Goal: Transaction & Acquisition: Purchase product/service

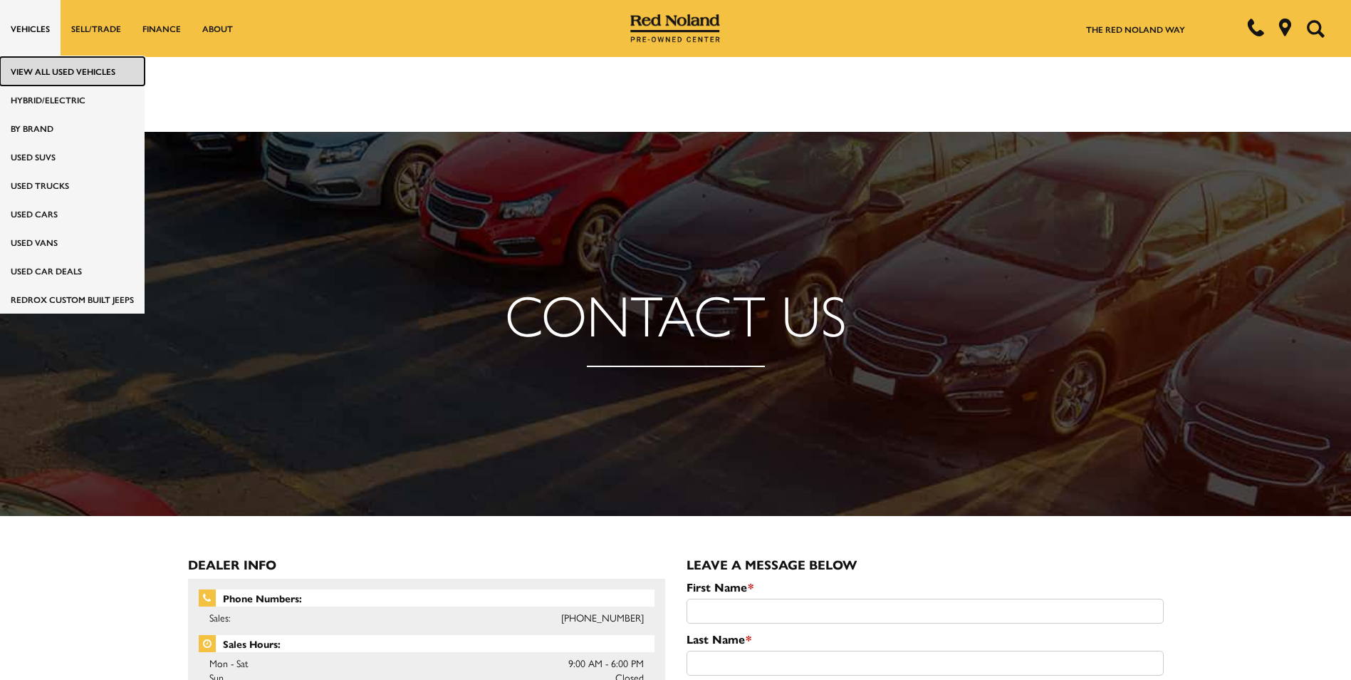
click at [38, 73] on link "View All Used Vehicles" at bounding box center [72, 71] width 145 height 28
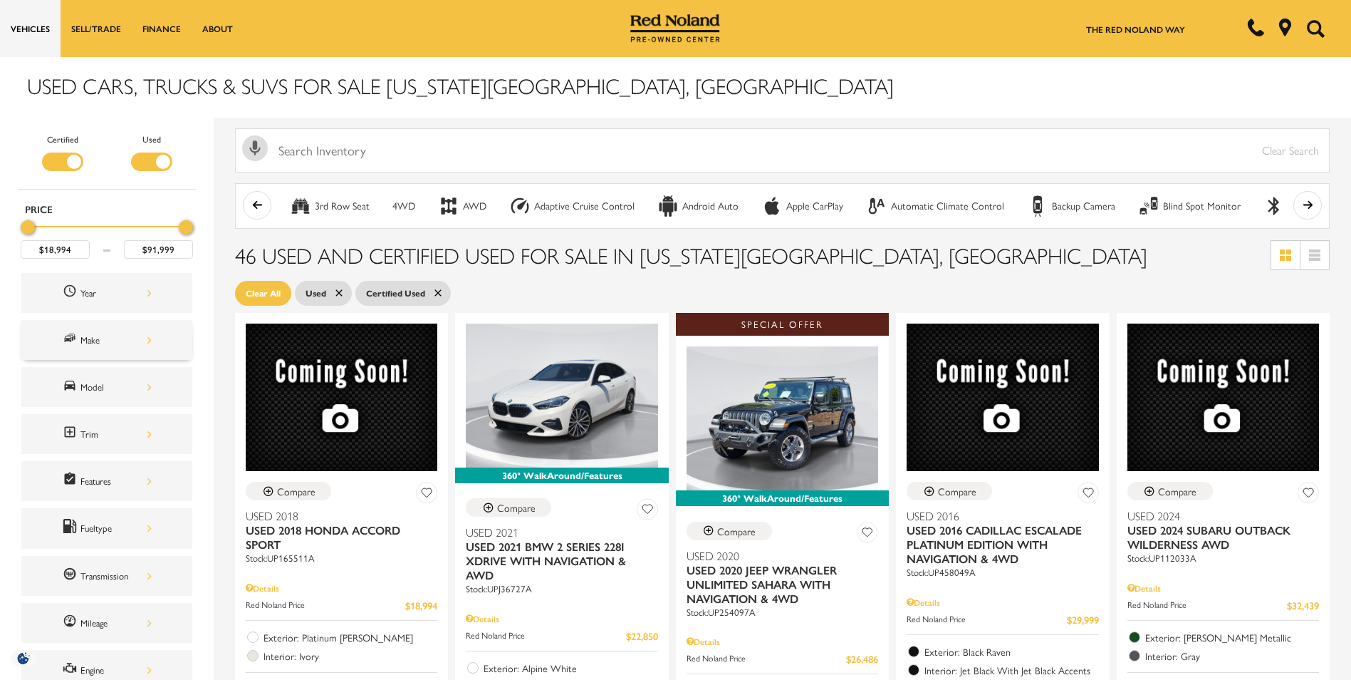
click at [78, 336] on span "Make" at bounding box center [72, 339] width 18 height 19
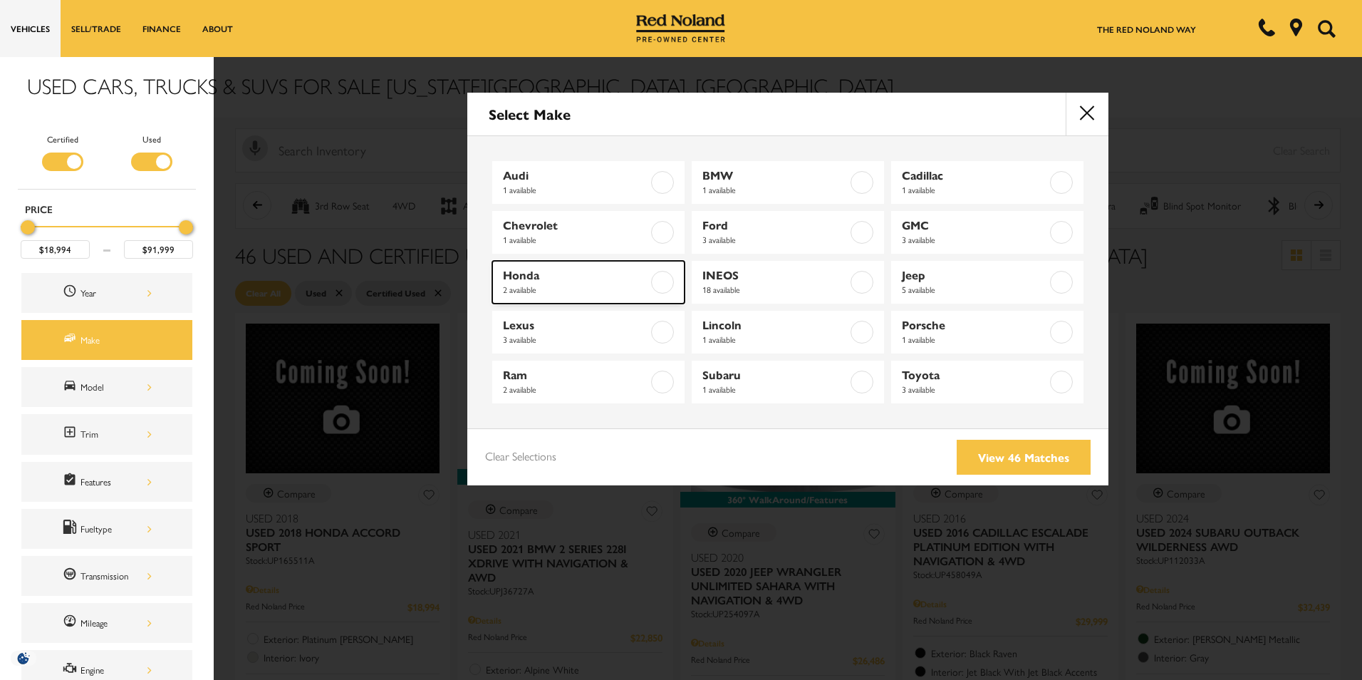
click at [630, 279] on span "Honda" at bounding box center [575, 275] width 145 height 14
type input "$44,754"
checkbox input "true"
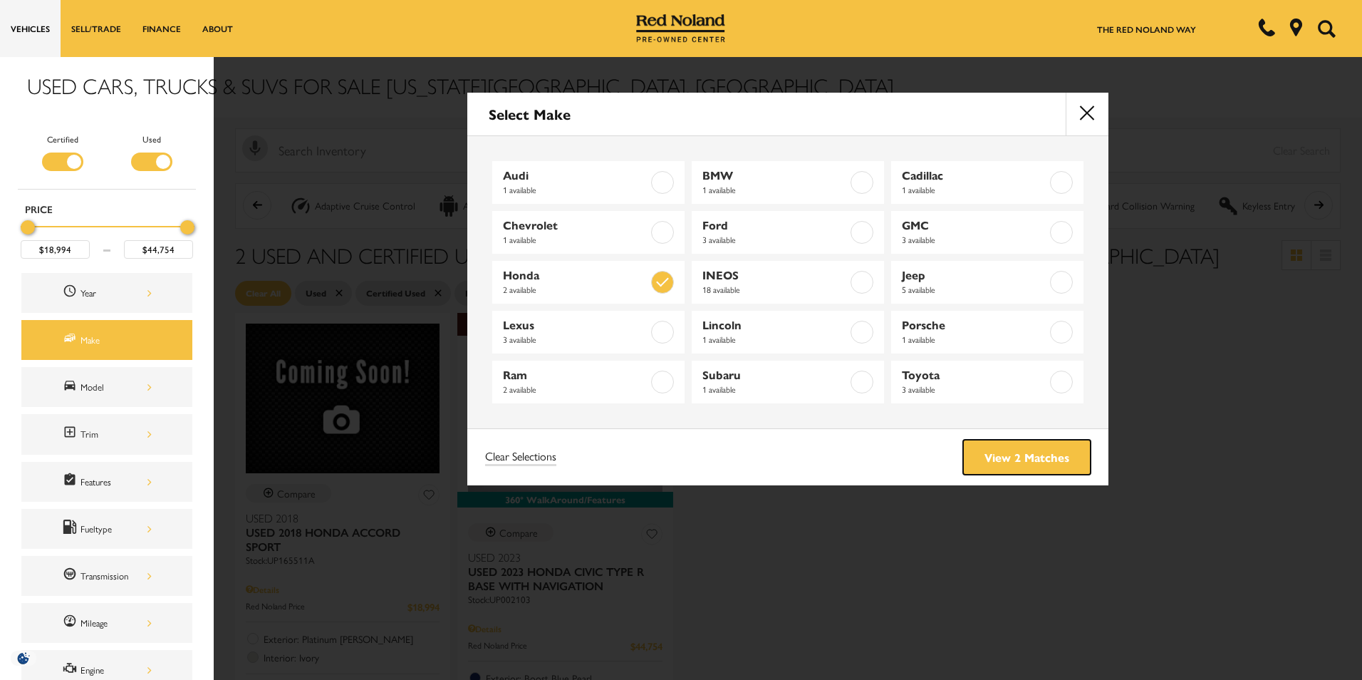
click at [994, 451] on link "View 2 Matches" at bounding box center [1026, 456] width 127 height 35
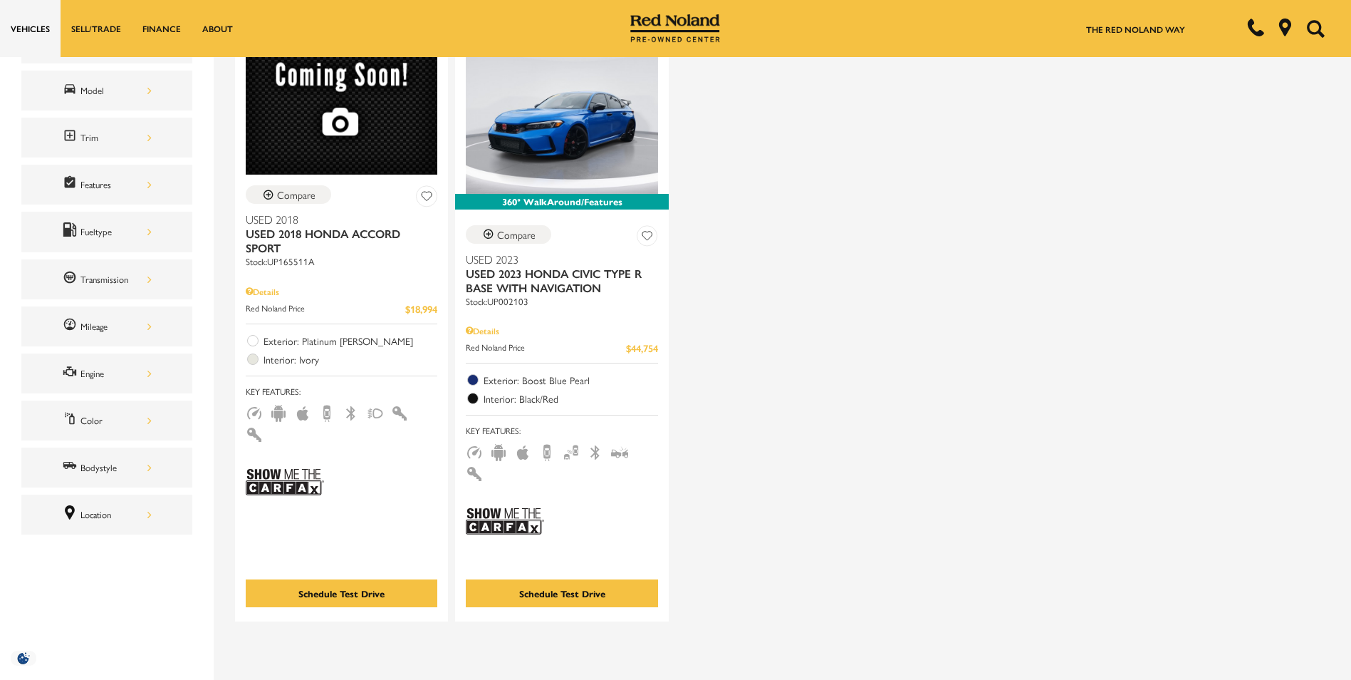
scroll to position [214, 0]
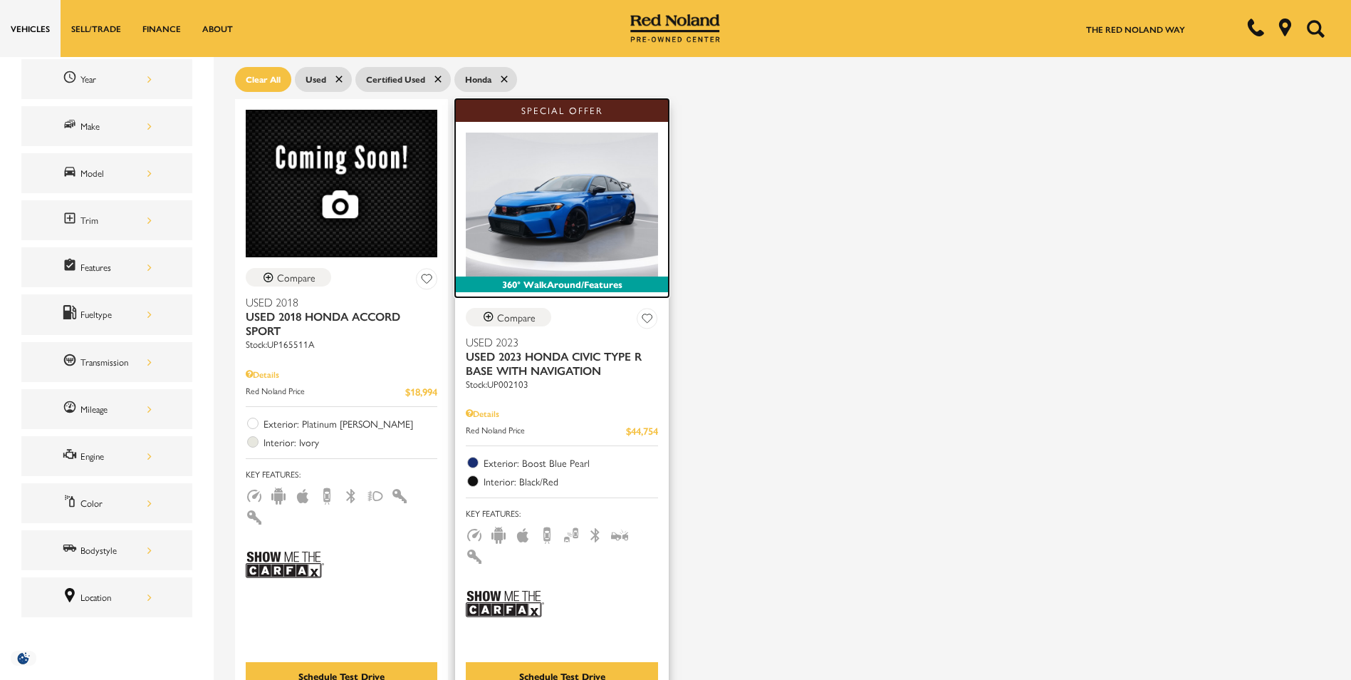
click at [576, 201] on img at bounding box center [562, 204] width 192 height 144
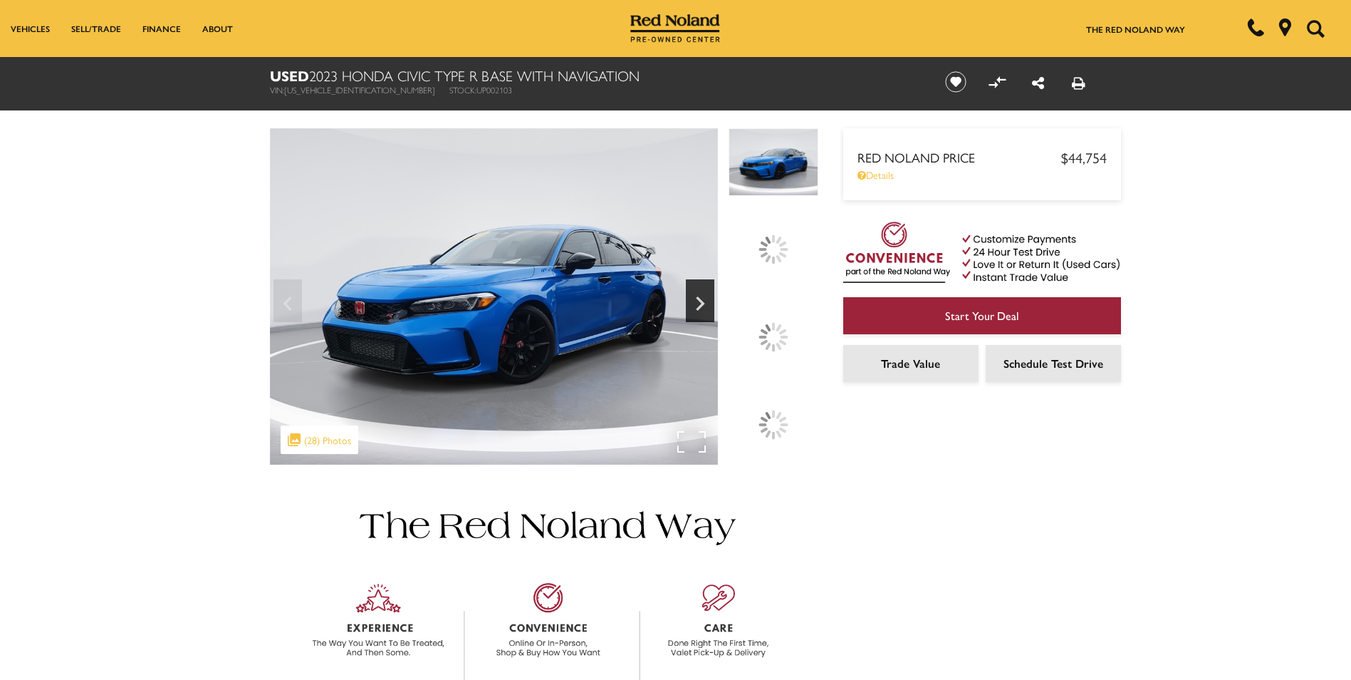
click at [519, 357] on img at bounding box center [494, 296] width 448 height 336
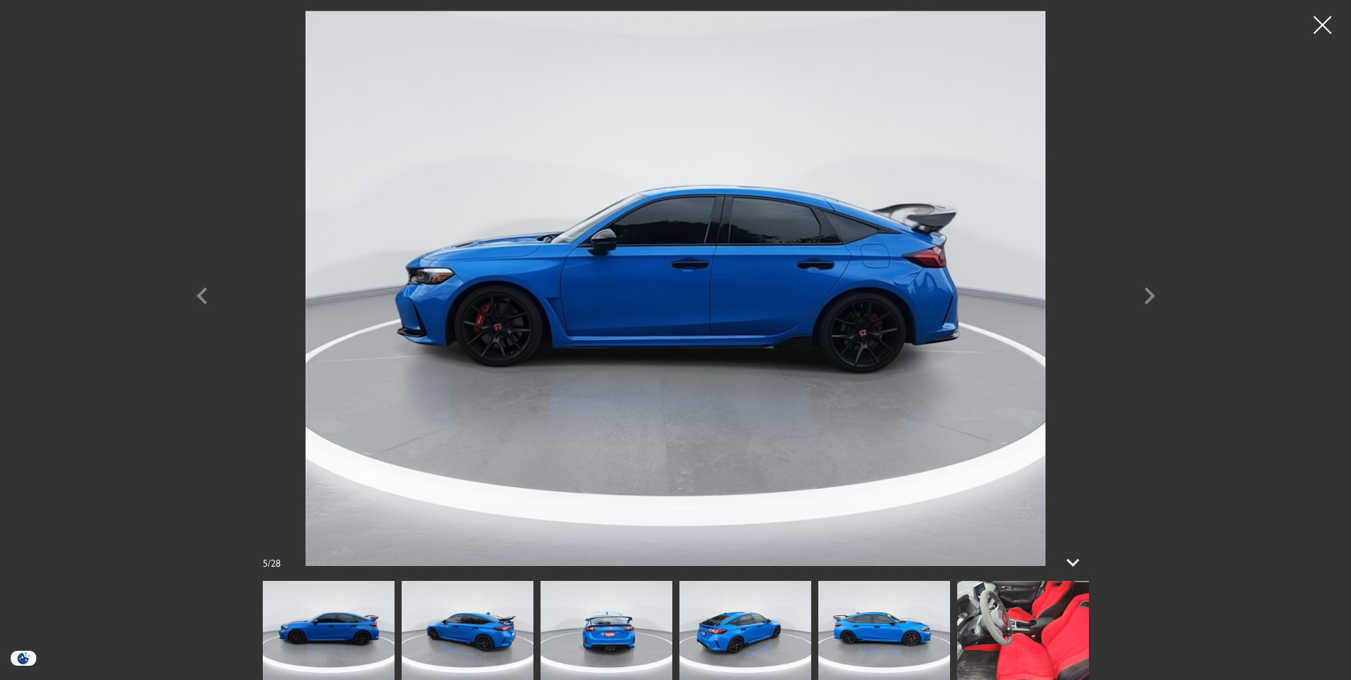
click at [742, 621] on img at bounding box center [746, 630] width 132 height 99
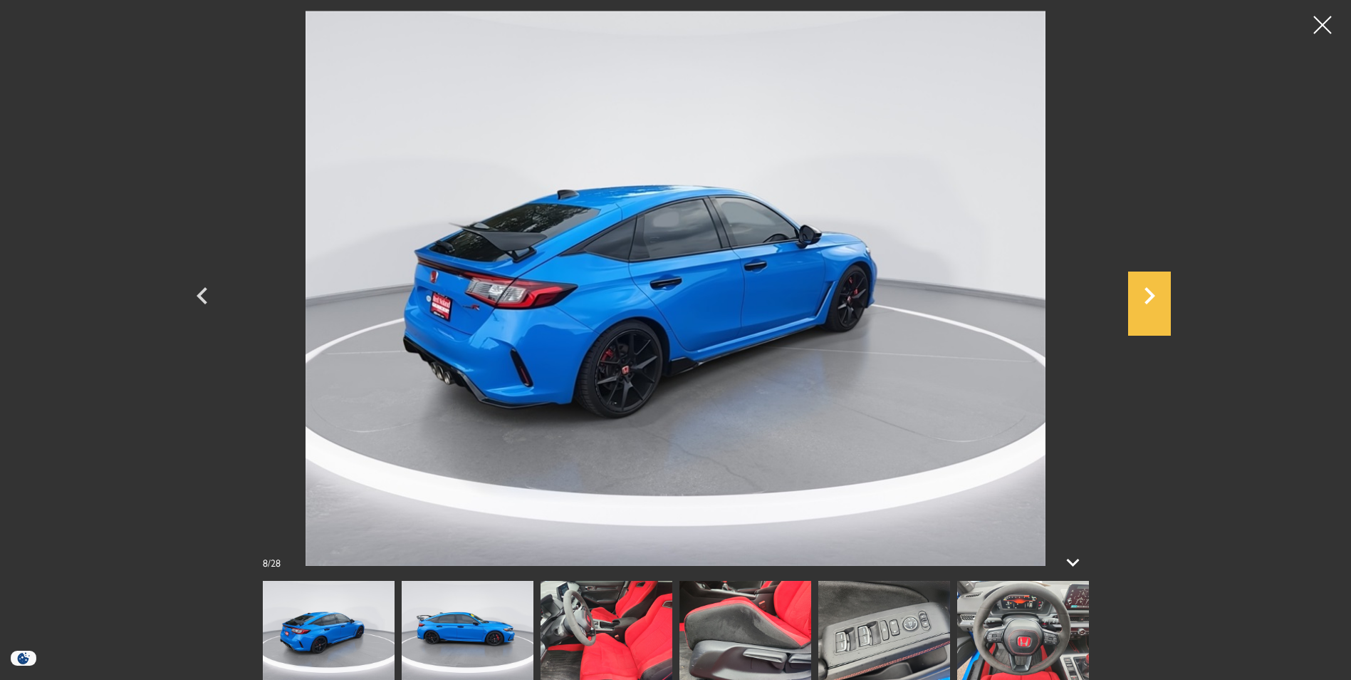
click at [1132, 294] on icon "Next" at bounding box center [1149, 295] width 43 height 34
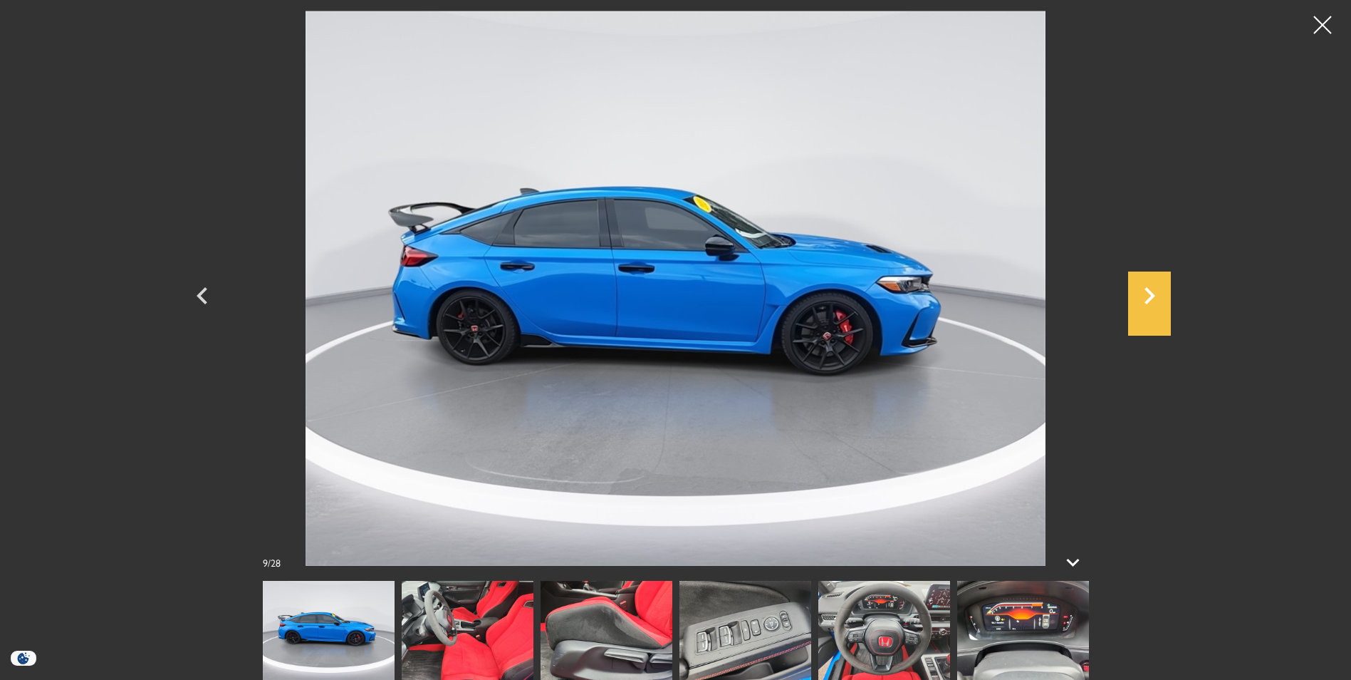
click at [1152, 297] on icon "Next" at bounding box center [1150, 295] width 11 height 17
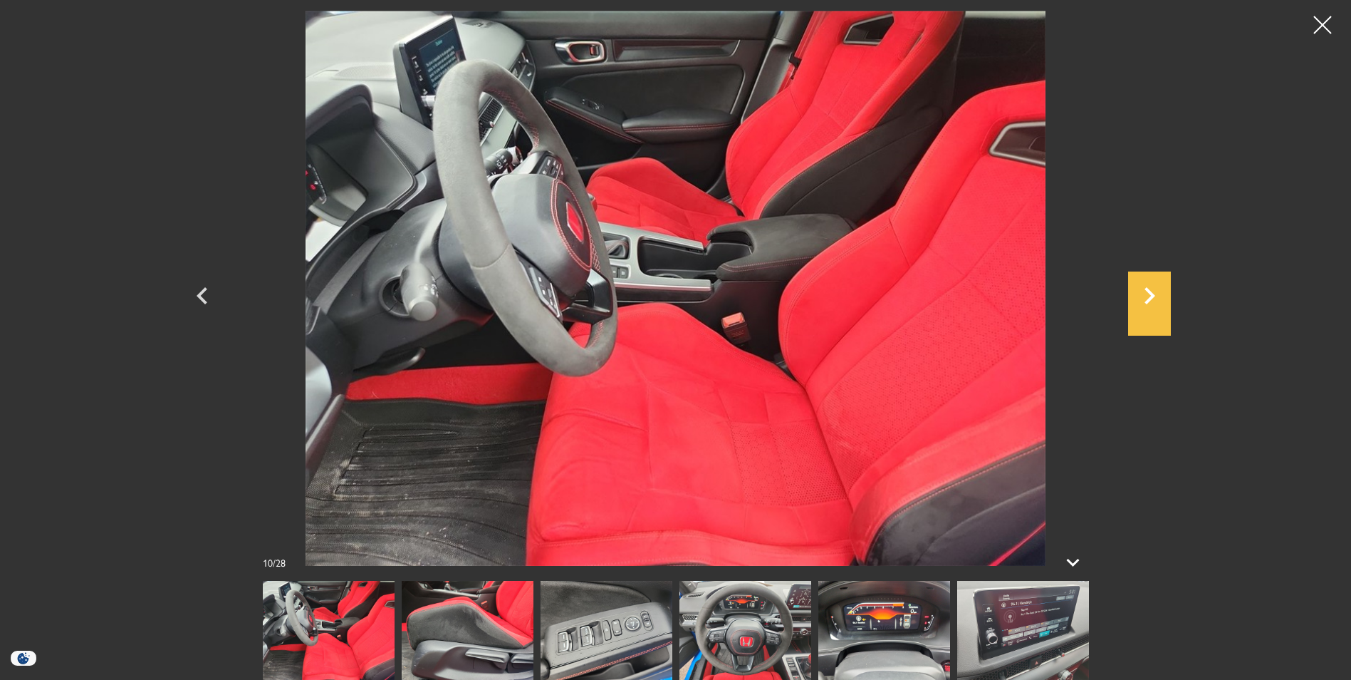
click at [1152, 297] on icon "Next" at bounding box center [1150, 295] width 11 height 17
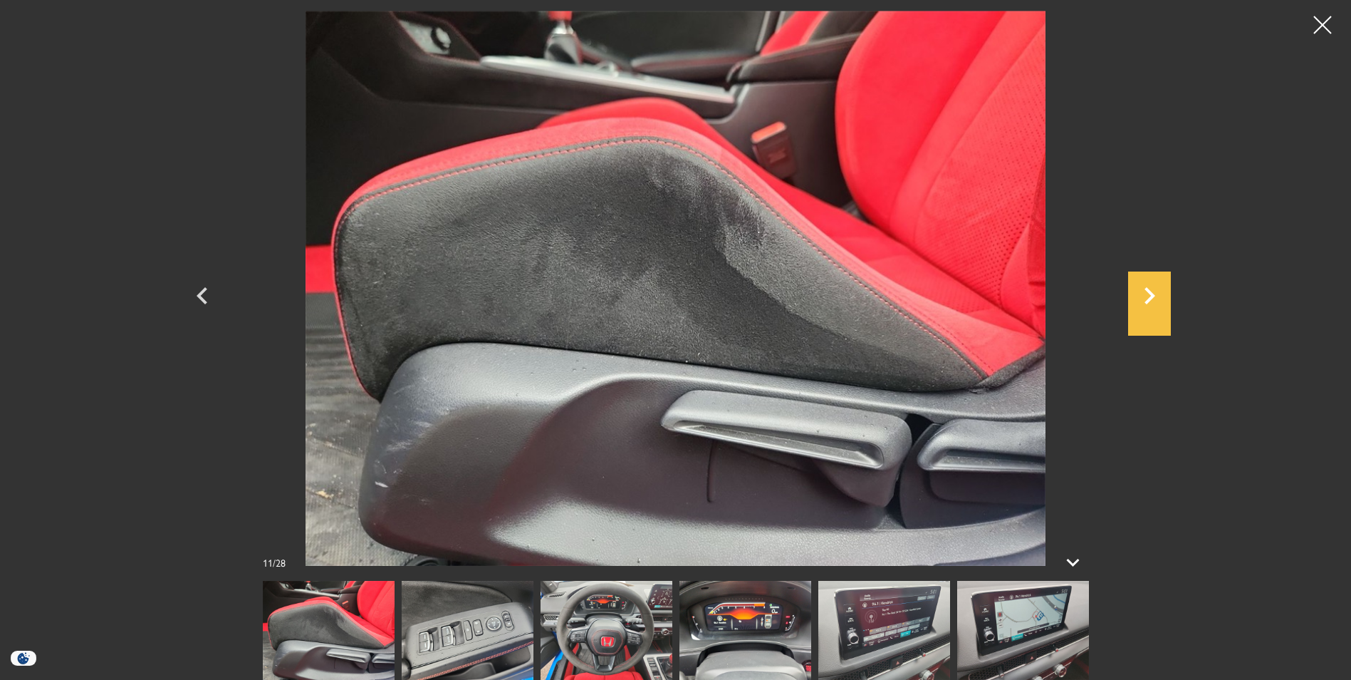
click at [1152, 297] on icon "Next" at bounding box center [1150, 295] width 11 height 17
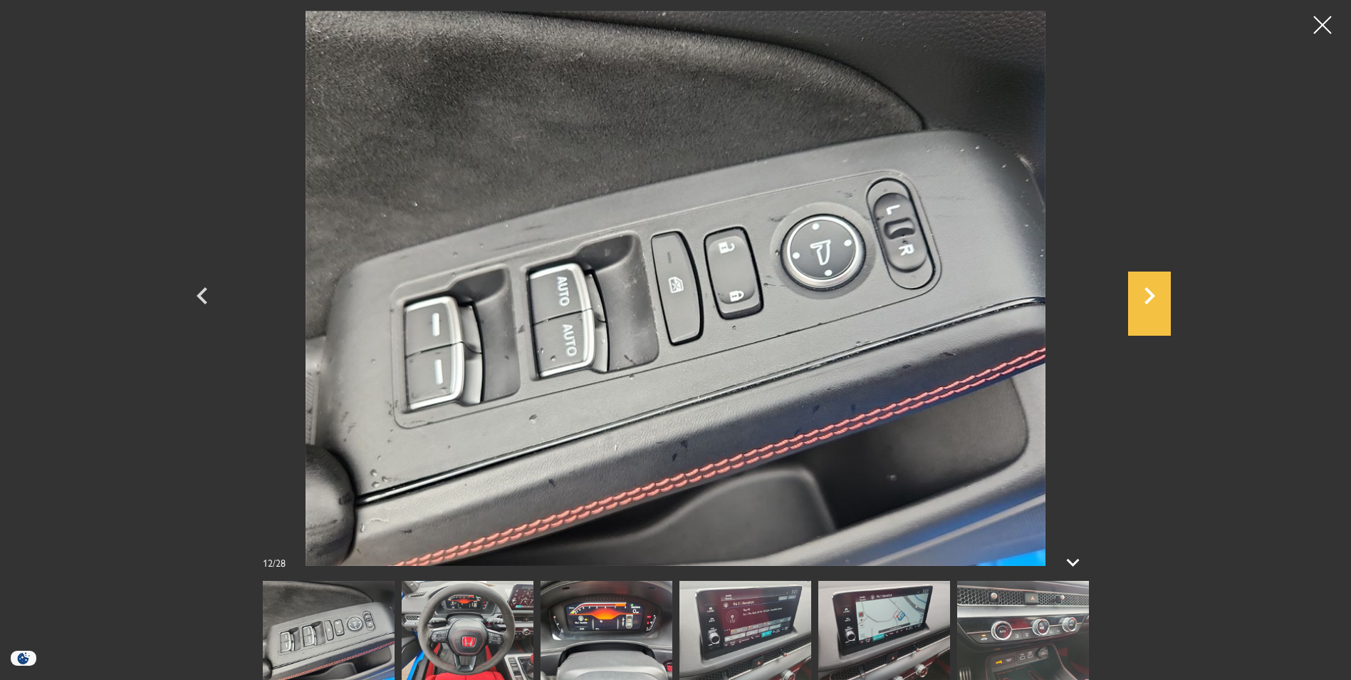
click at [1152, 297] on icon "Next" at bounding box center [1150, 295] width 11 height 17
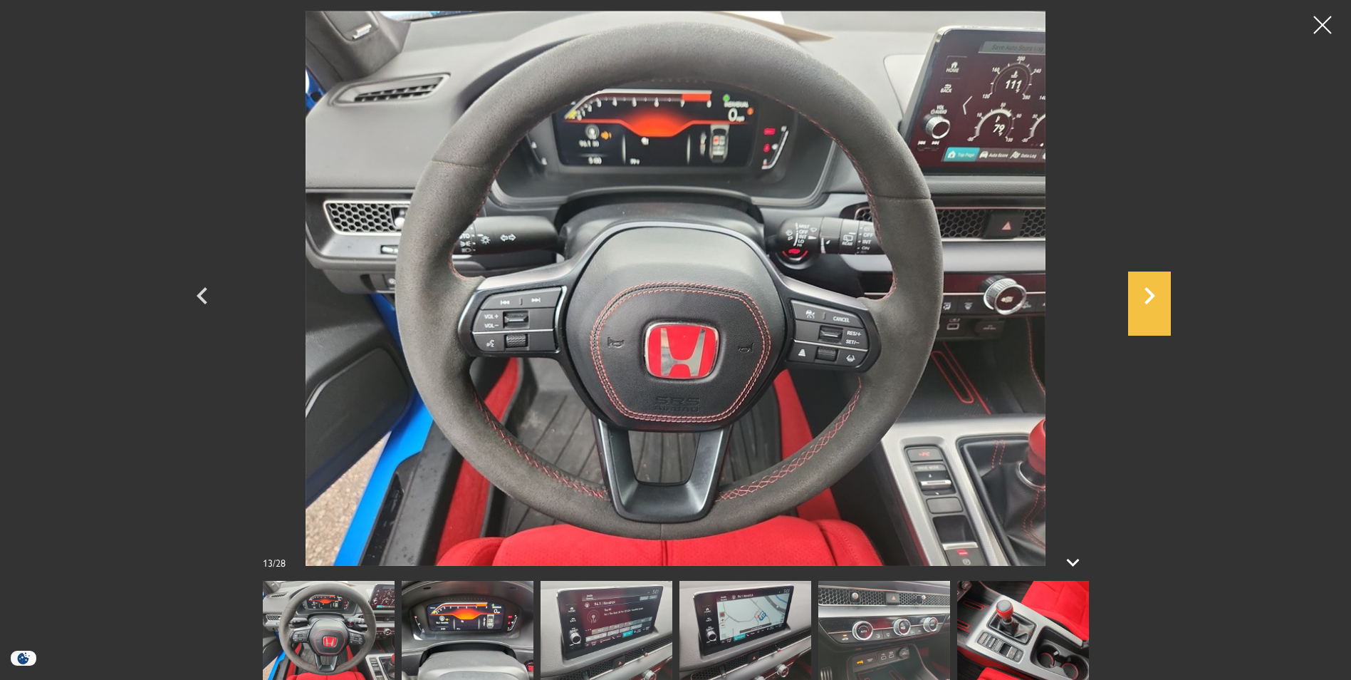
click at [1152, 297] on icon "Next" at bounding box center [1150, 295] width 11 height 17
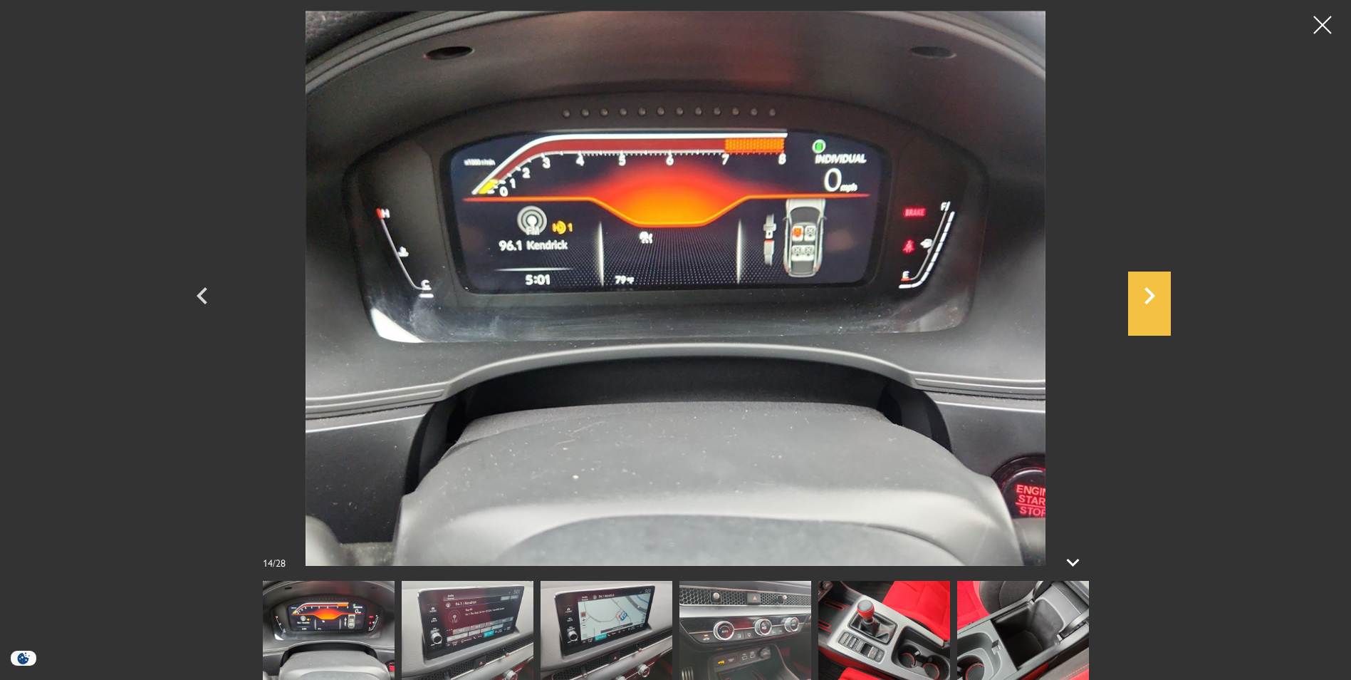
click at [1152, 297] on icon "Next" at bounding box center [1150, 295] width 11 height 17
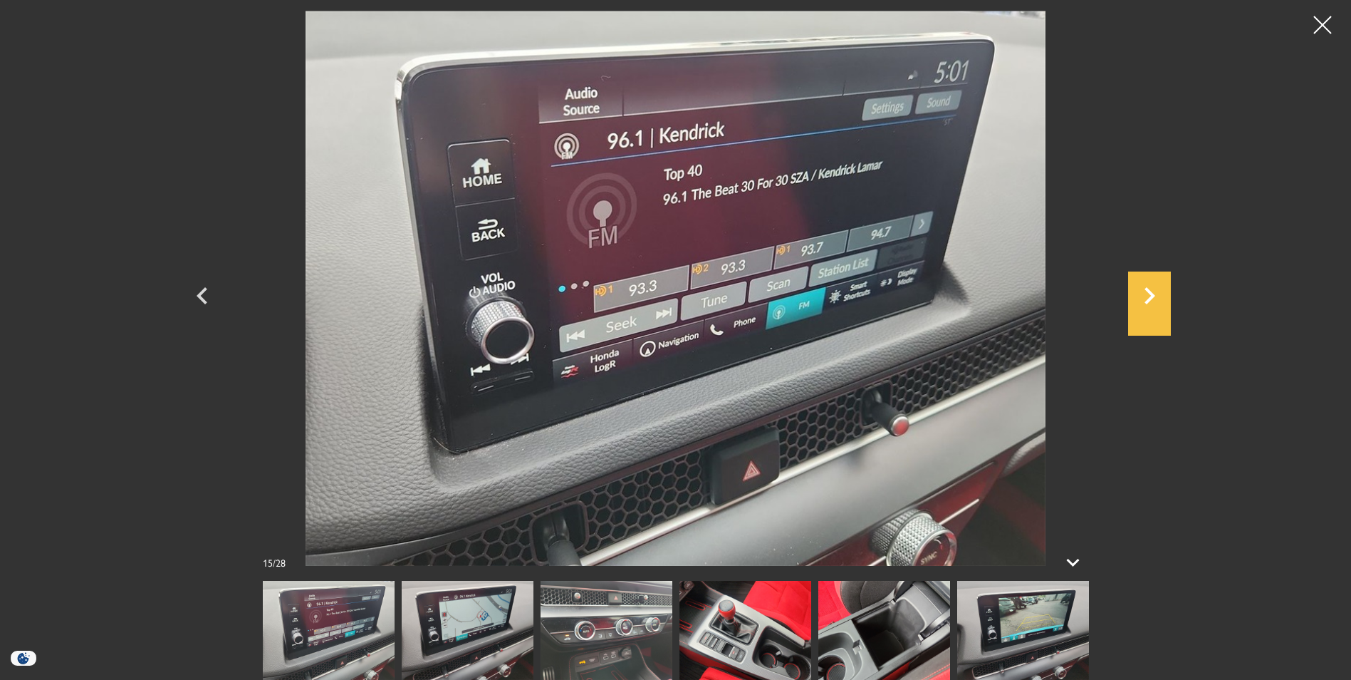
click at [1152, 297] on icon "Next" at bounding box center [1150, 295] width 11 height 17
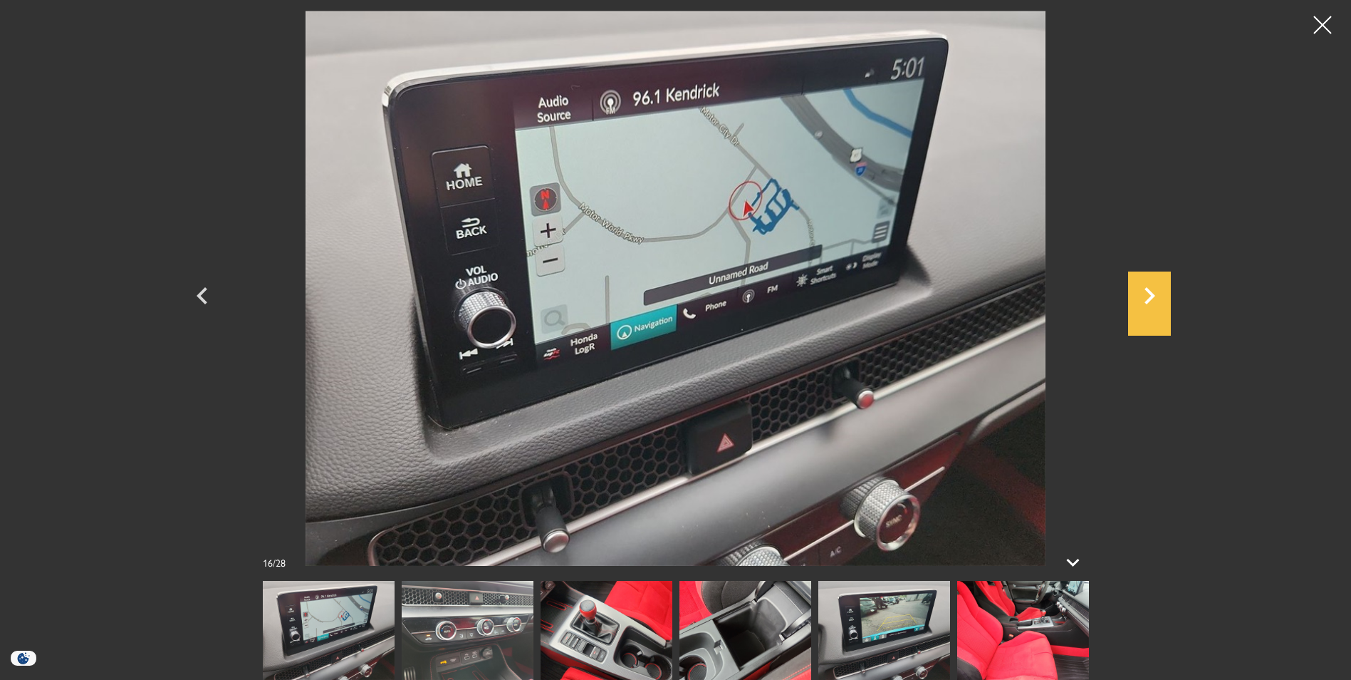
click at [1152, 297] on icon "Next" at bounding box center [1150, 295] width 11 height 17
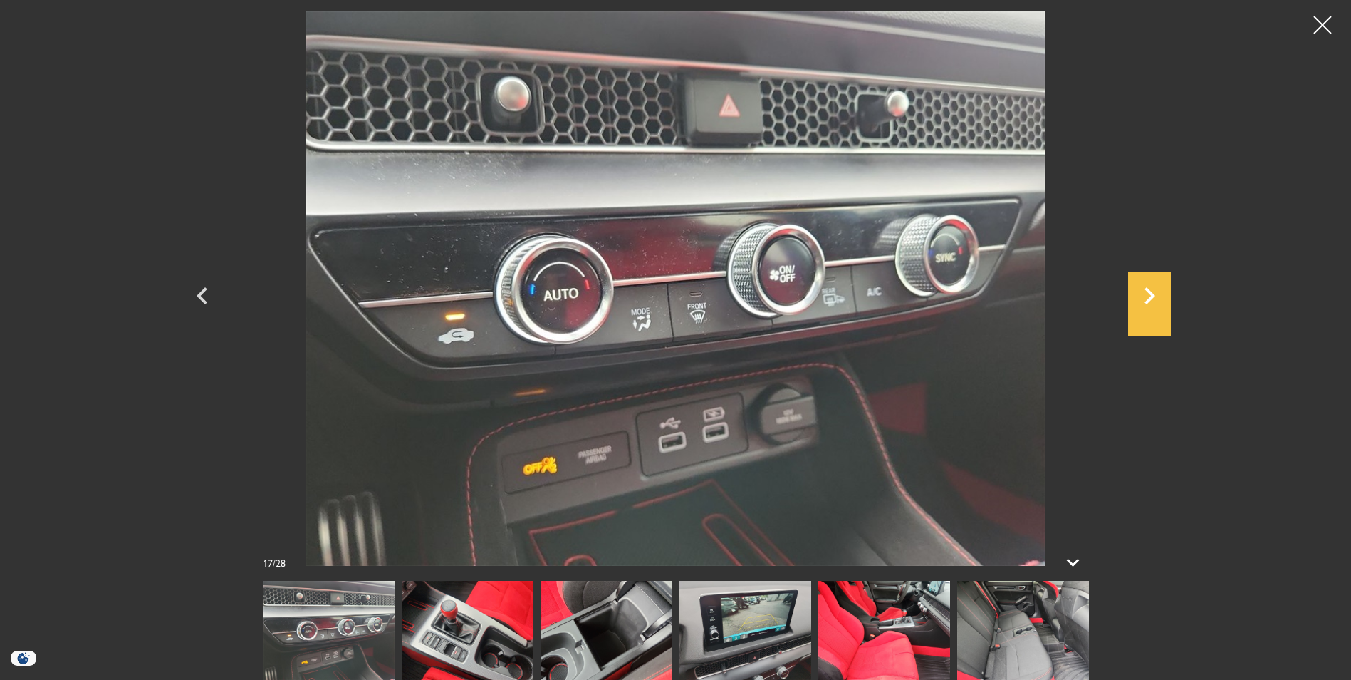
click at [1152, 297] on icon "Next" at bounding box center [1150, 295] width 11 height 17
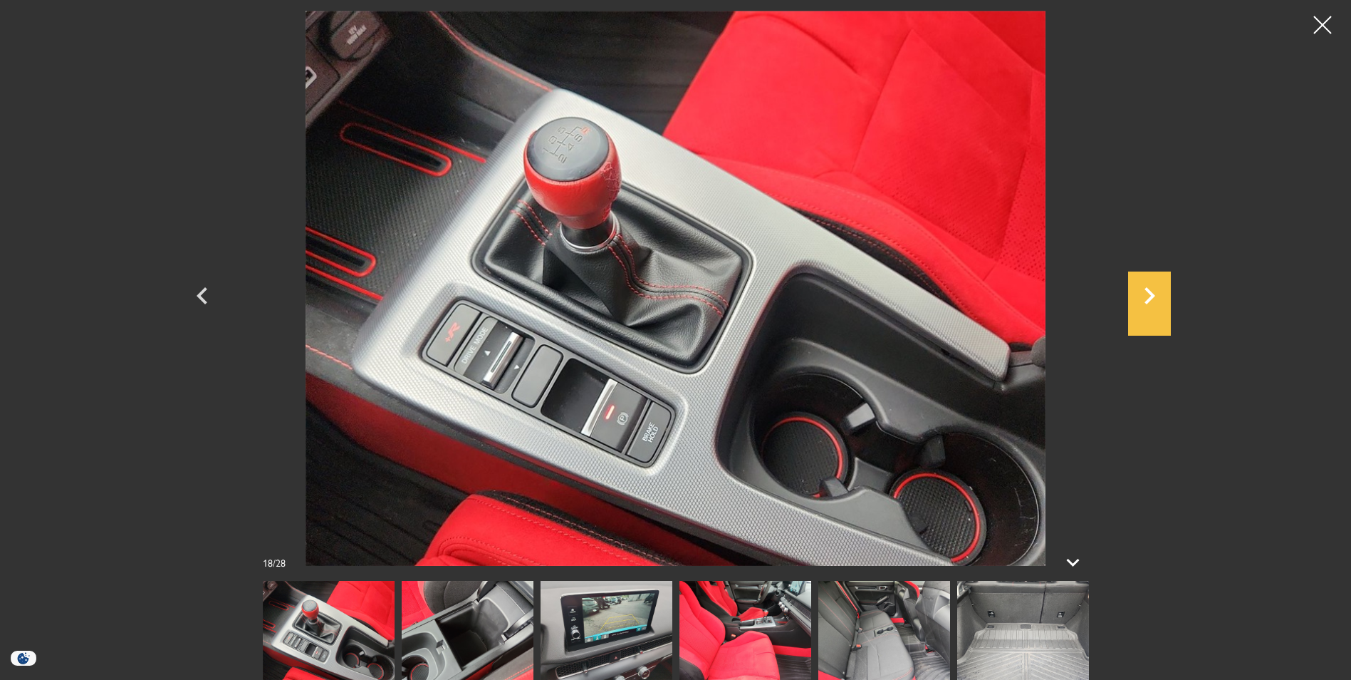
click at [1152, 297] on icon "Next" at bounding box center [1150, 295] width 11 height 17
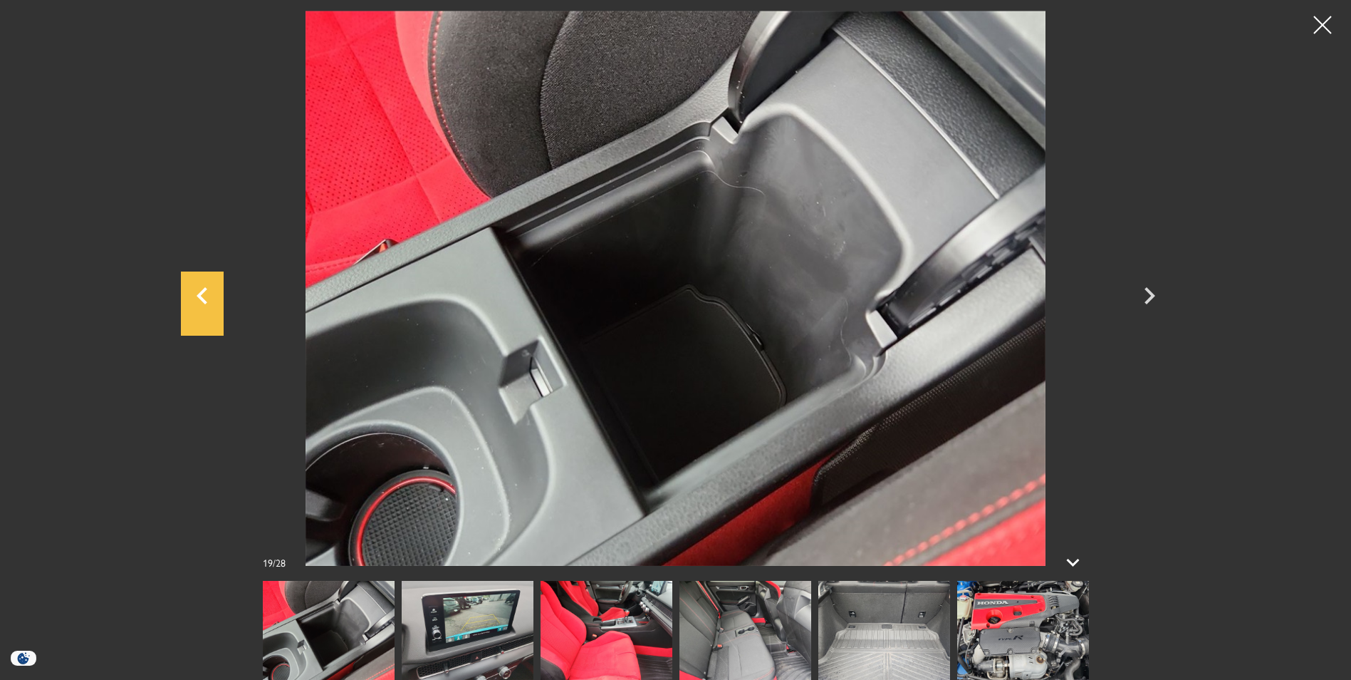
click at [198, 313] on div "Previous" at bounding box center [202, 303] width 43 height 64
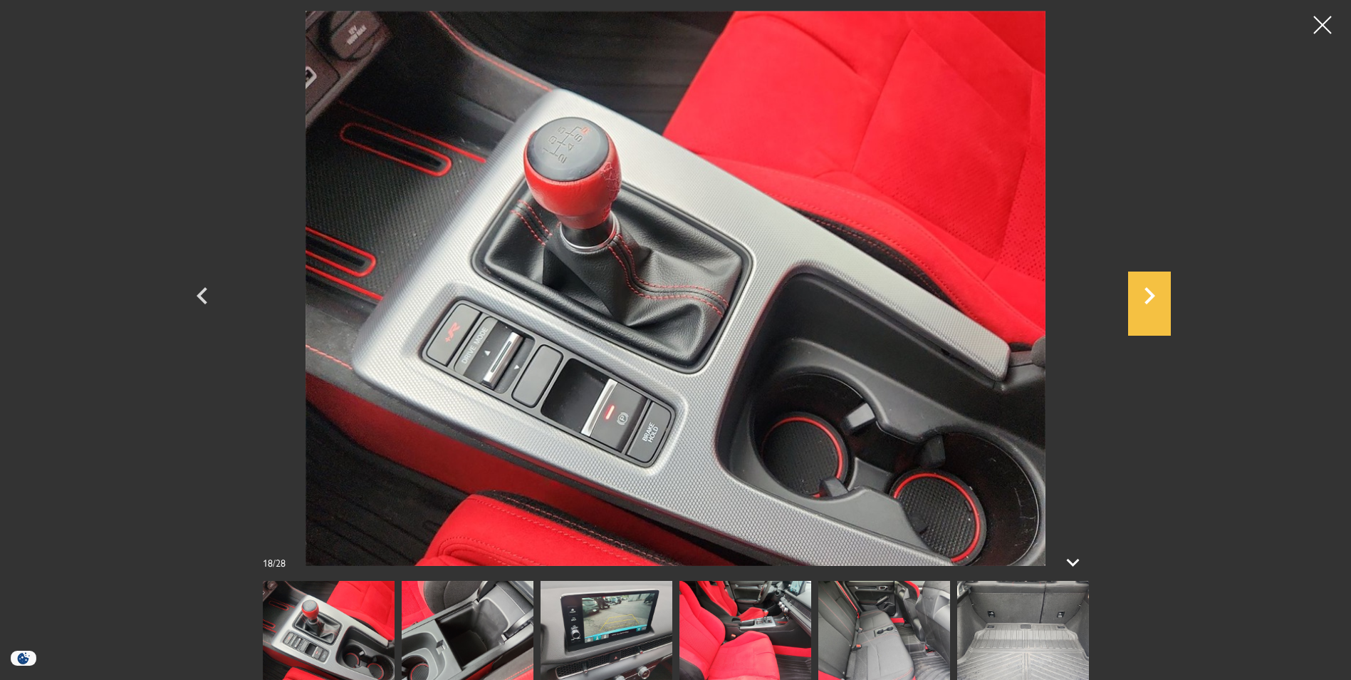
click at [1153, 287] on icon "Next" at bounding box center [1149, 295] width 43 height 34
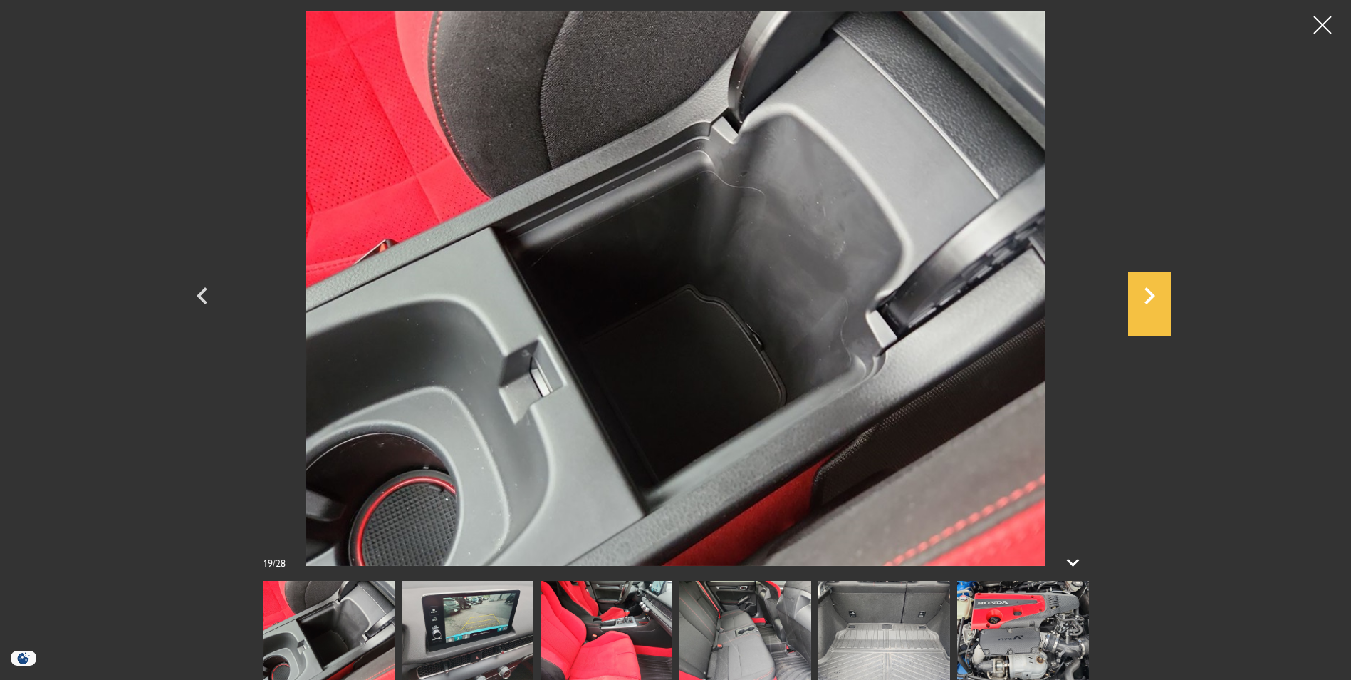
click at [1153, 287] on icon "Next" at bounding box center [1149, 295] width 43 height 34
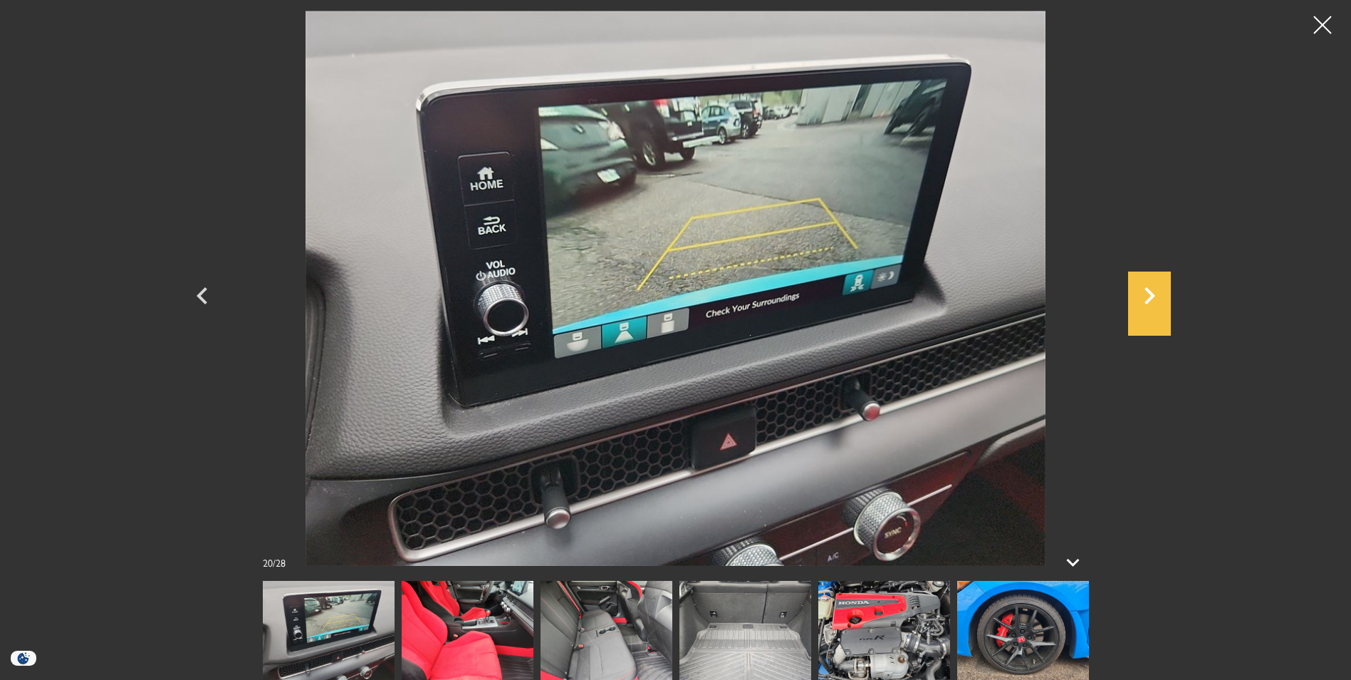
click at [1153, 287] on icon "Next" at bounding box center [1149, 295] width 43 height 34
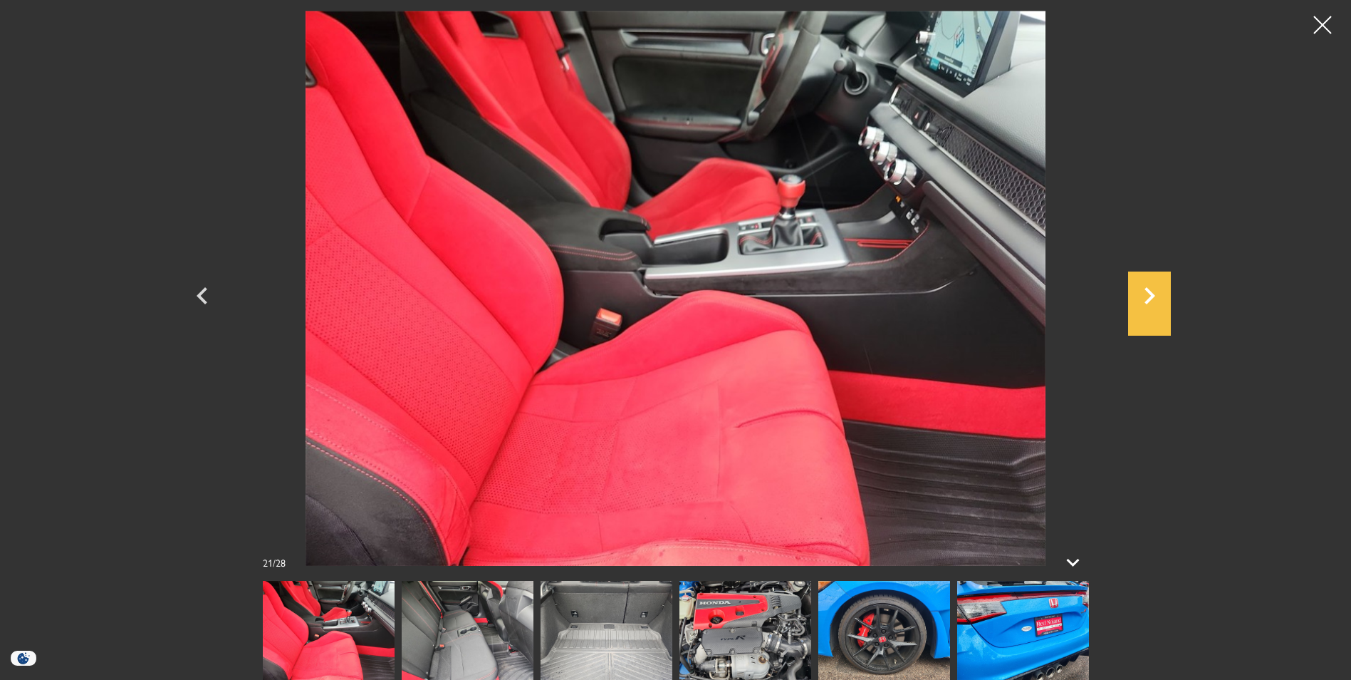
click at [1153, 287] on icon "Next" at bounding box center [1149, 295] width 43 height 34
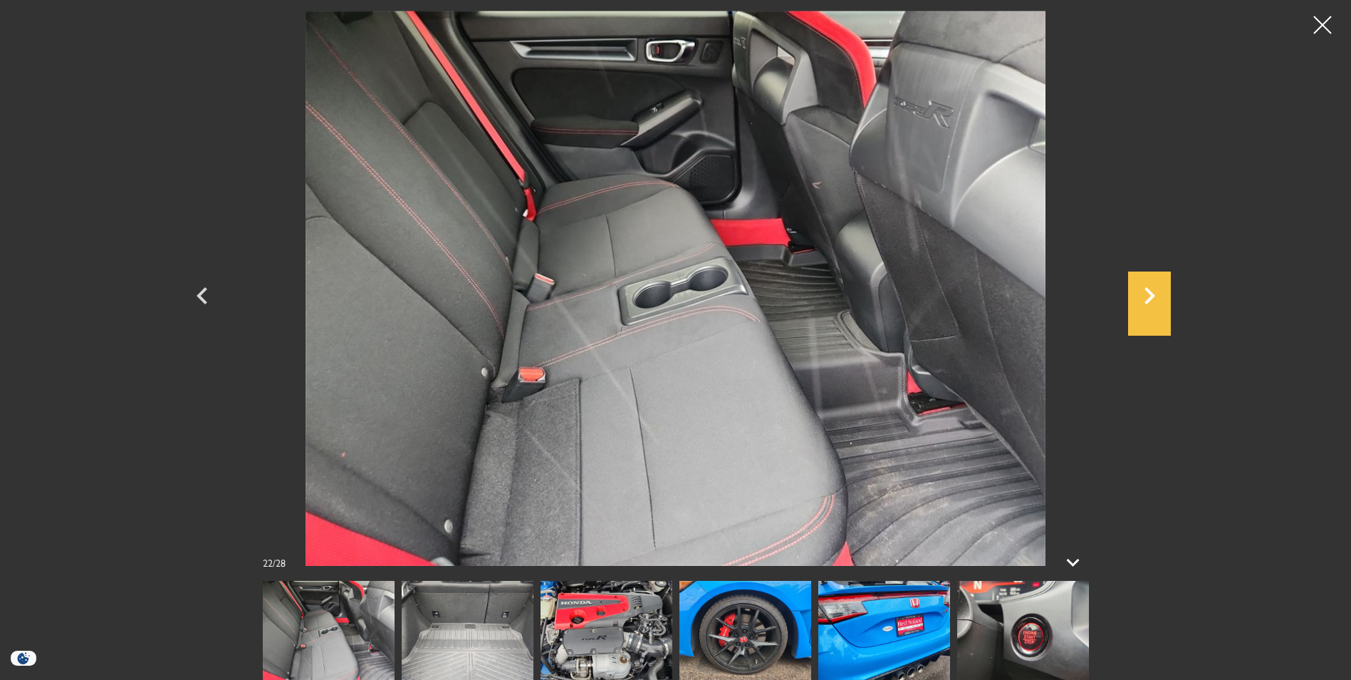
click at [1153, 287] on icon "Next" at bounding box center [1149, 295] width 43 height 34
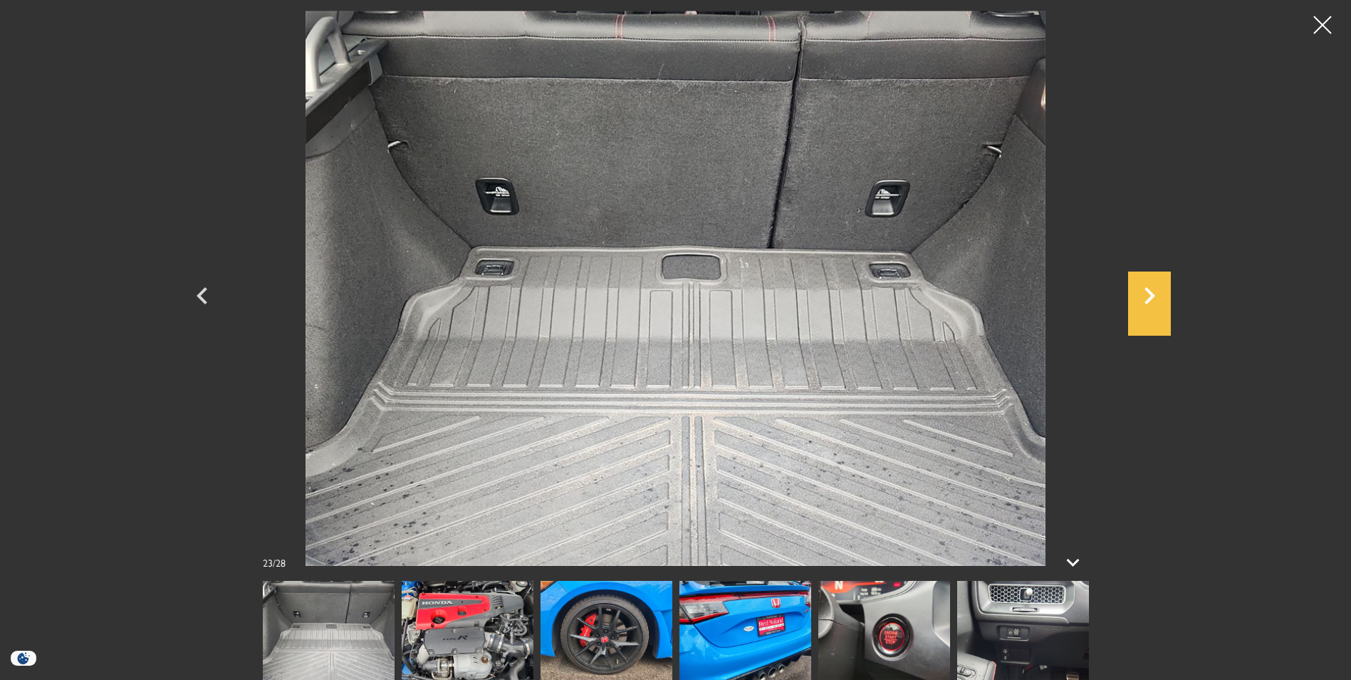
click at [1153, 287] on icon "Next" at bounding box center [1149, 295] width 43 height 34
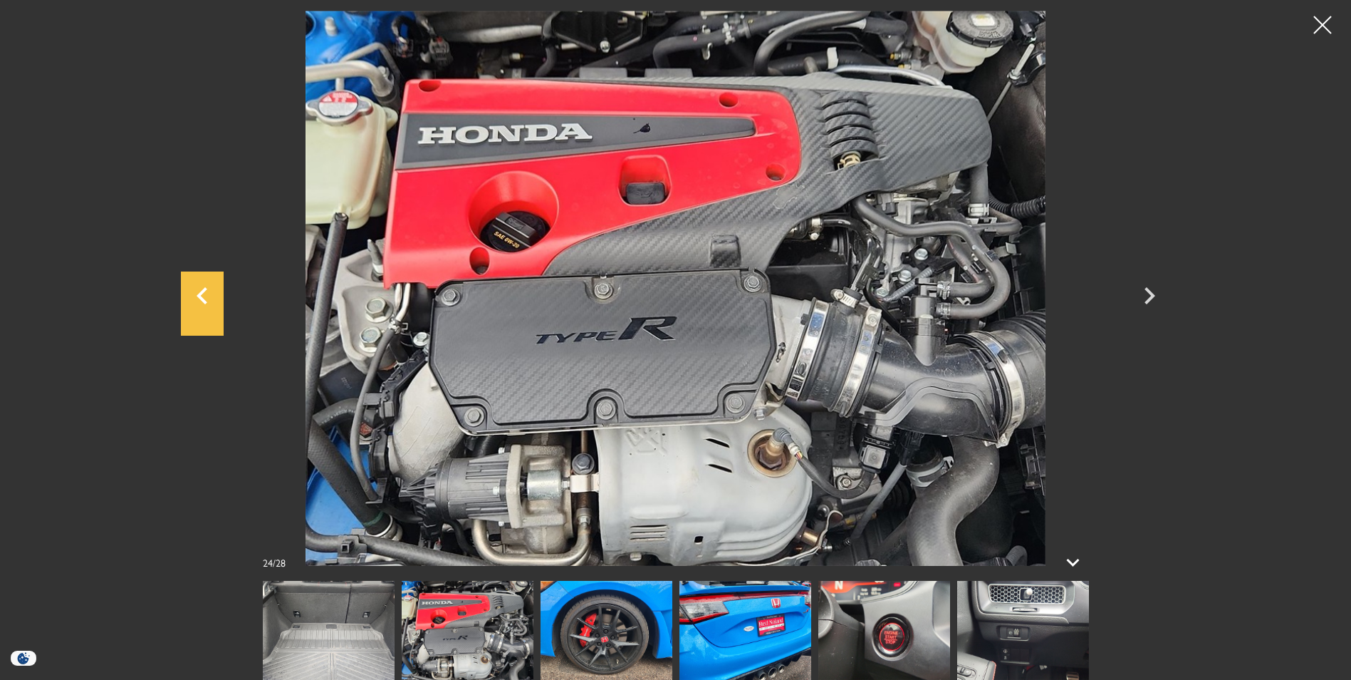
click at [198, 305] on icon "Previous" at bounding box center [202, 295] width 43 height 34
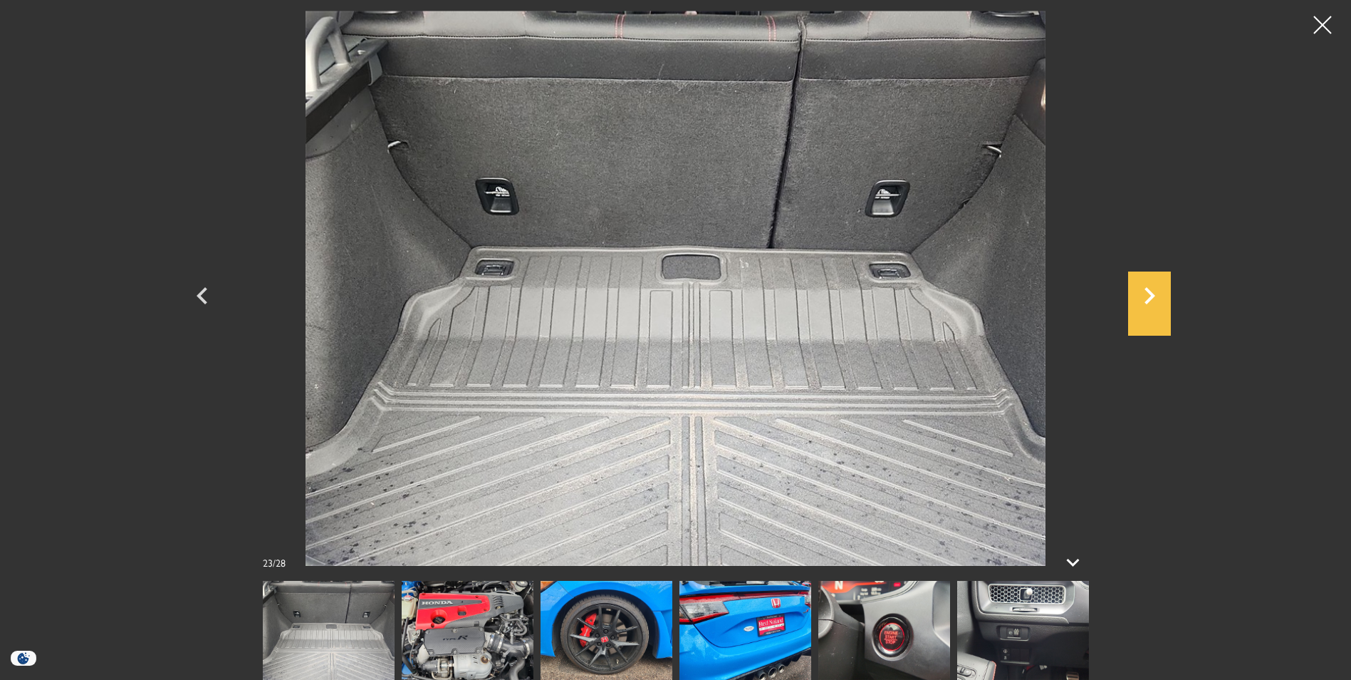
click at [1140, 308] on icon "Next" at bounding box center [1149, 295] width 43 height 34
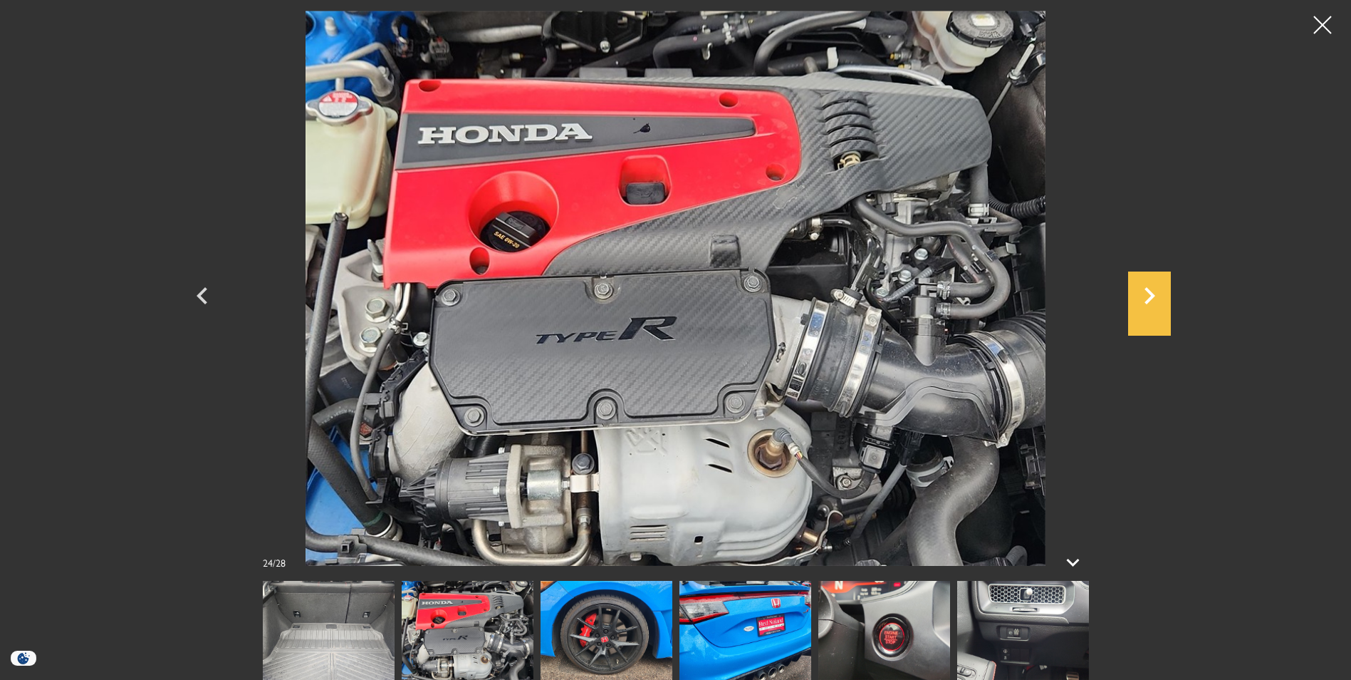
click at [1140, 308] on icon "Next" at bounding box center [1149, 295] width 43 height 34
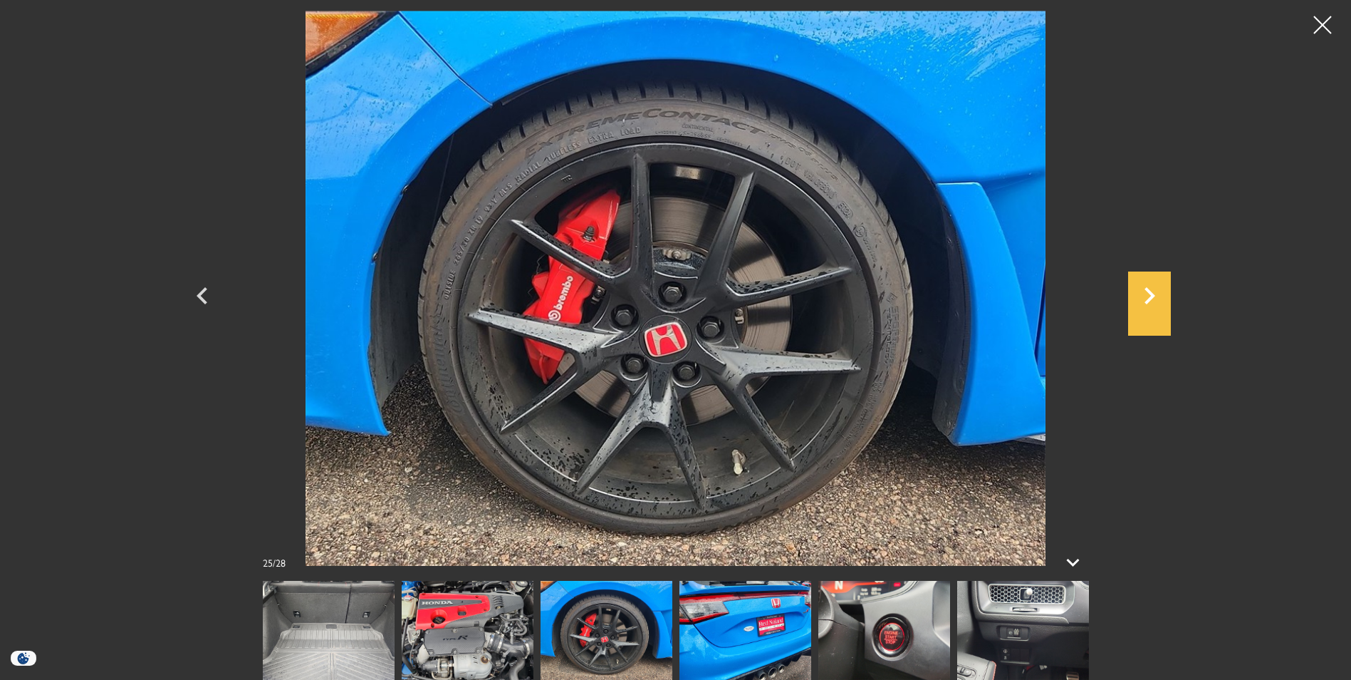
click at [1140, 308] on icon "Next" at bounding box center [1149, 295] width 43 height 34
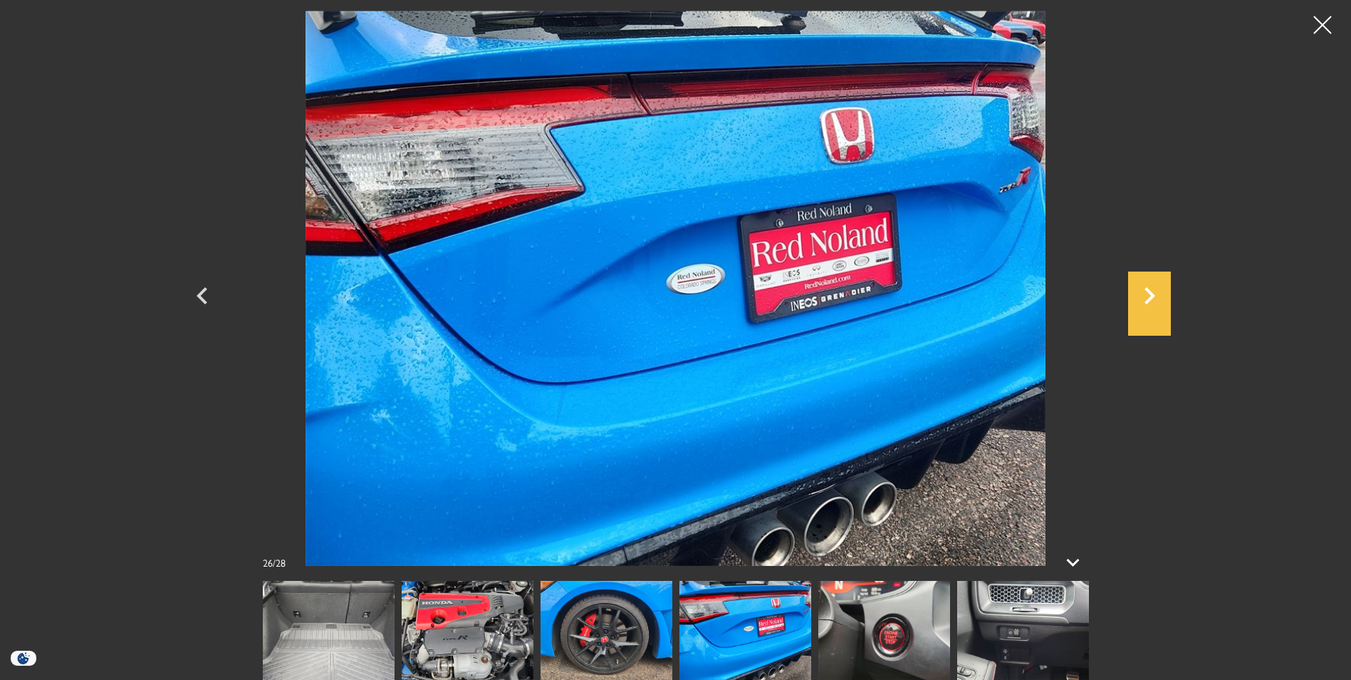
click at [1140, 308] on icon "Next" at bounding box center [1149, 295] width 43 height 34
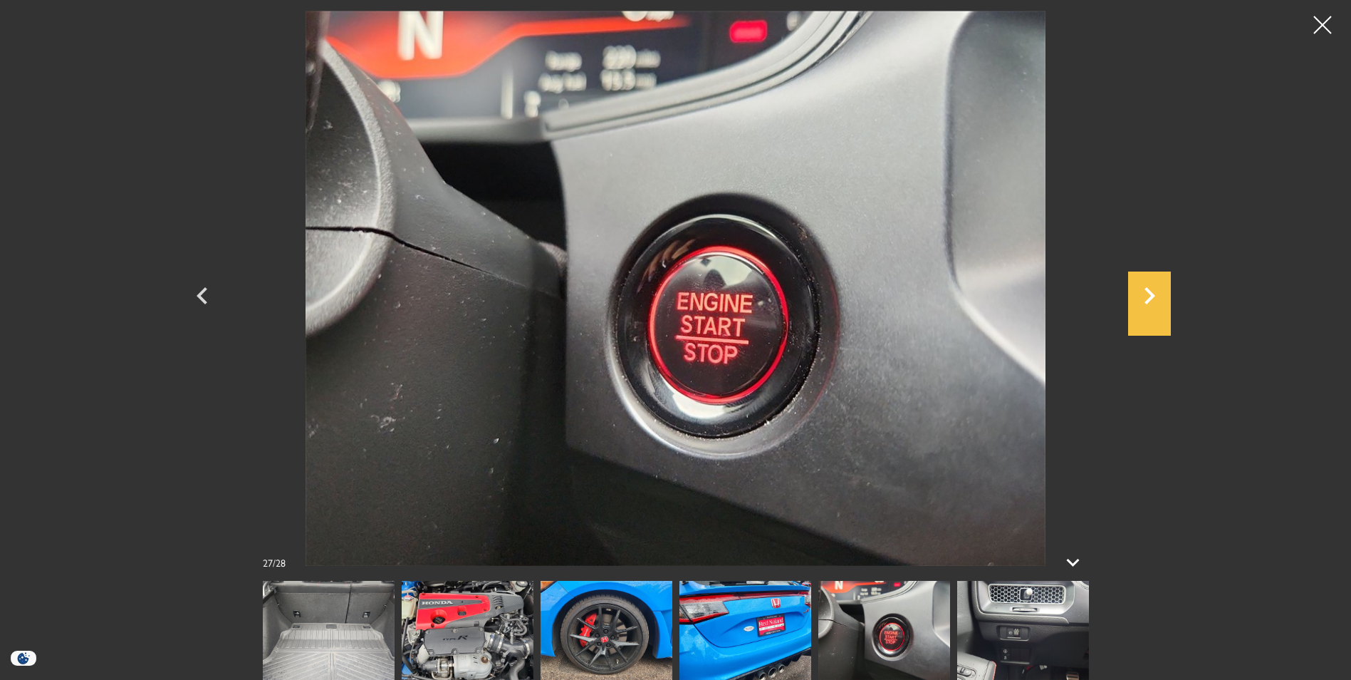
click at [1140, 308] on icon "Next" at bounding box center [1149, 295] width 43 height 34
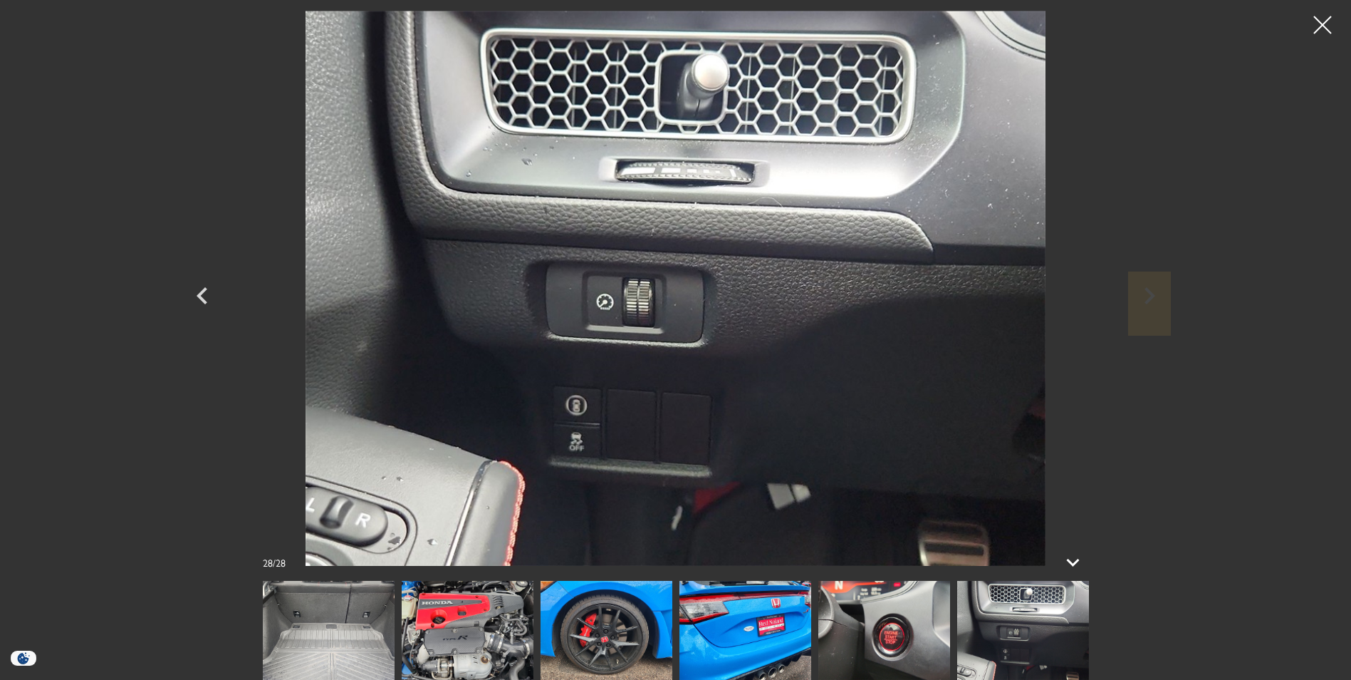
click at [1140, 308] on div at bounding box center [675, 288] width 997 height 555
click at [1319, 34] on div at bounding box center [1323, 25] width 38 height 38
